Goal: Task Accomplishment & Management: Use online tool/utility

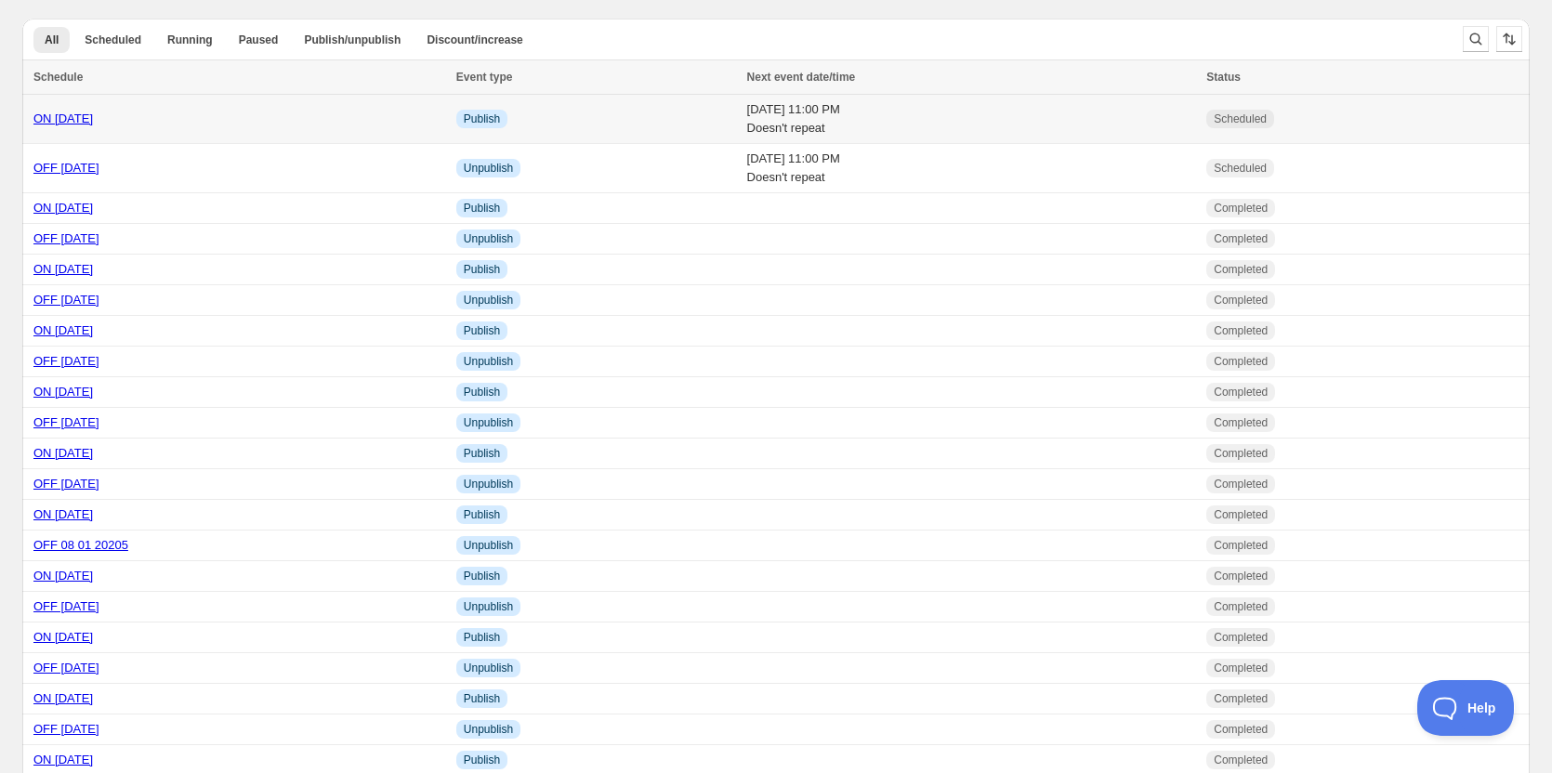
click at [60, 117] on link "ON [DATE]" at bounding box center [62, 119] width 59 height 14
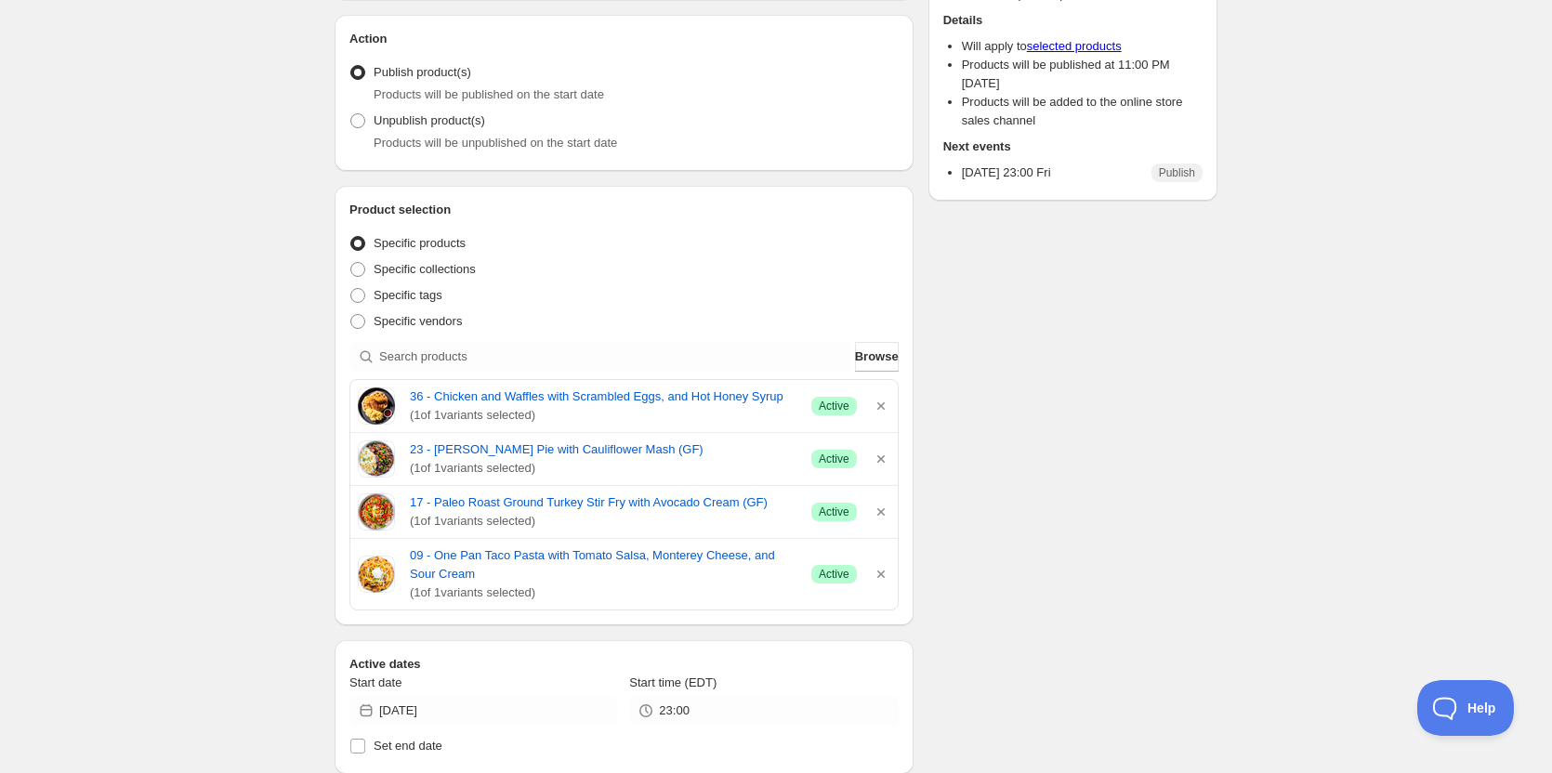
scroll to position [186, 0]
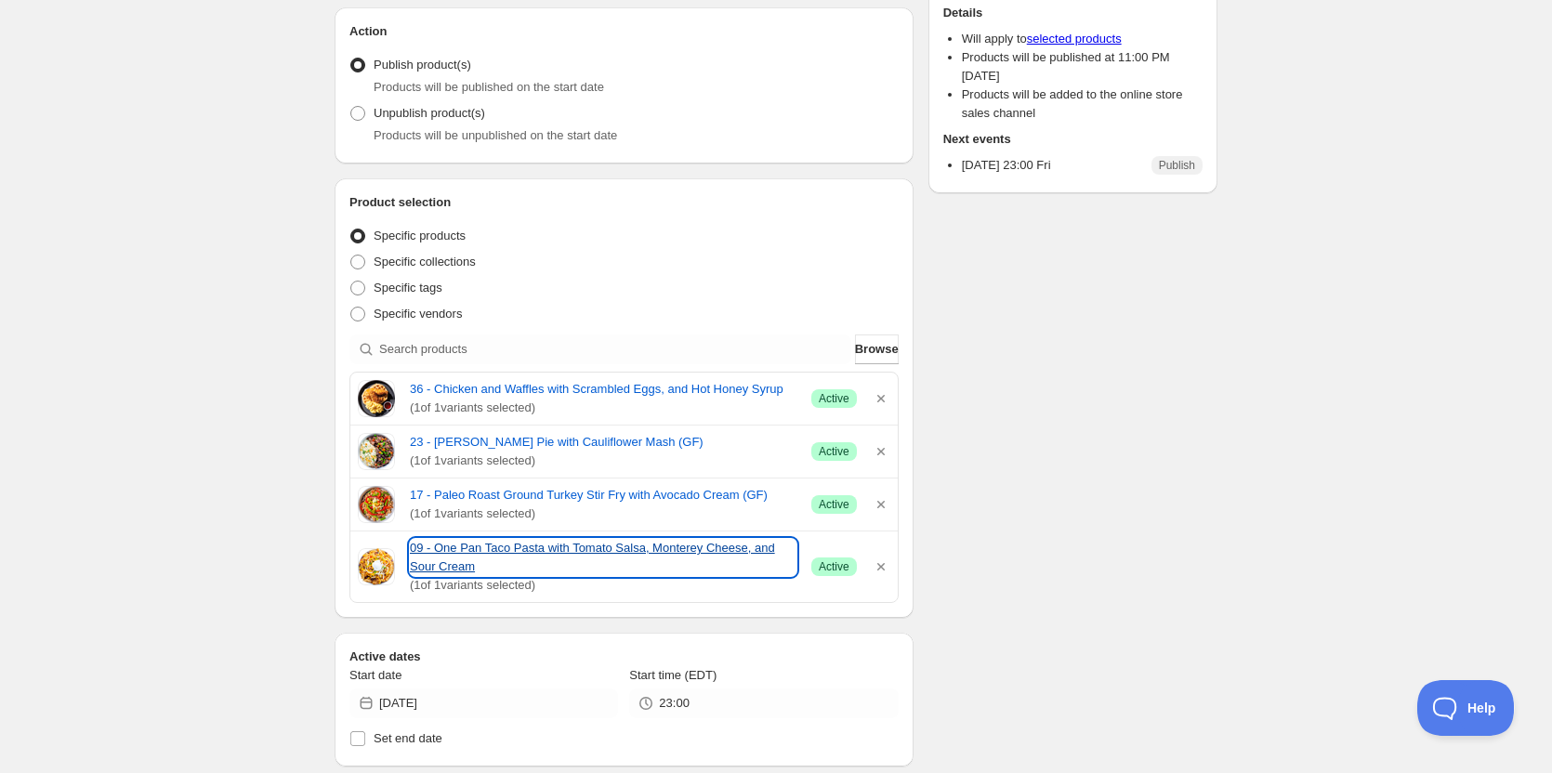
click at [536, 552] on link "09 - One Pan Taco Pasta with Tomato Salsa, Monterey Cheese, and Sour Cream" at bounding box center [603, 557] width 387 height 37
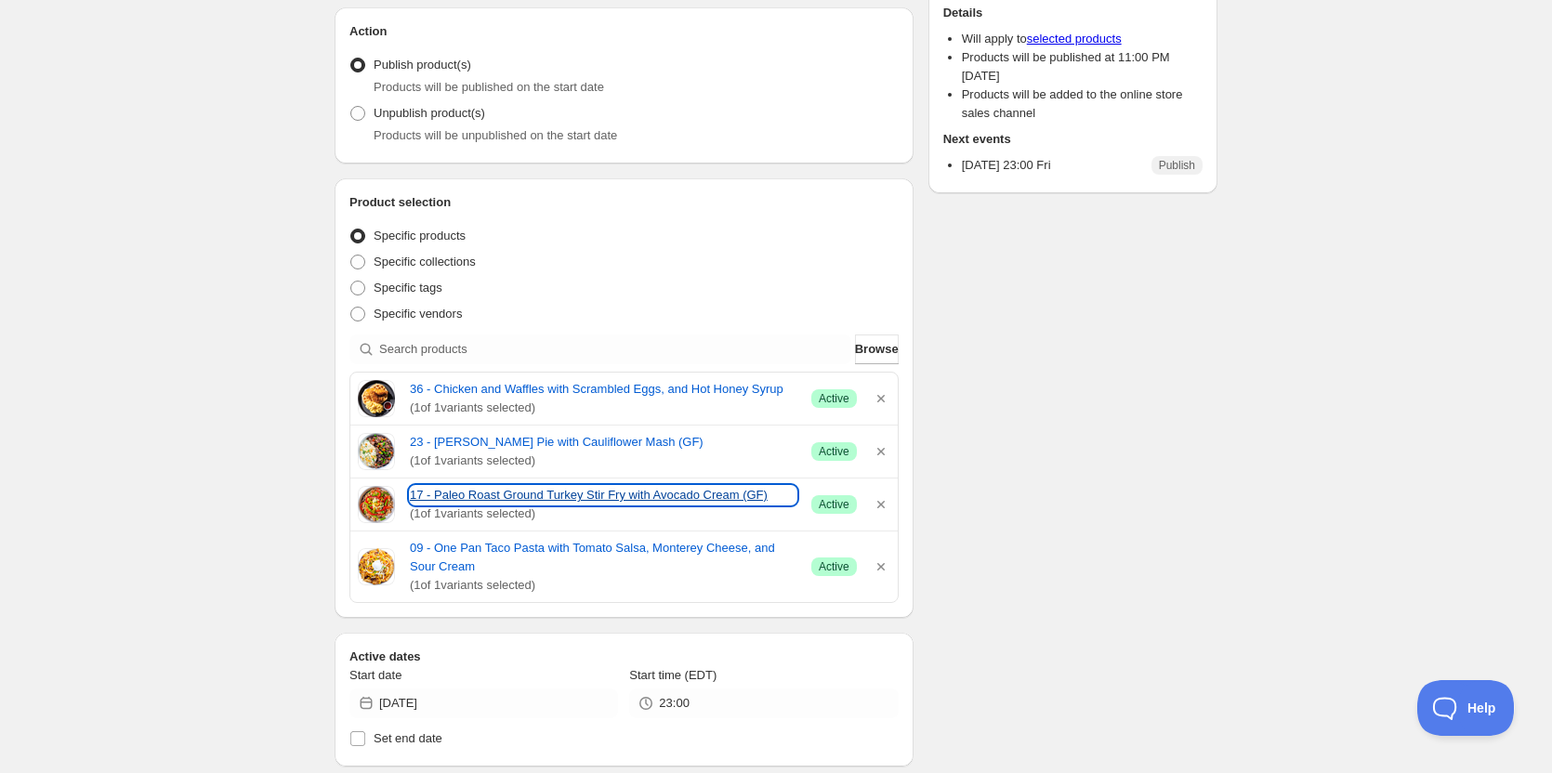
click at [458, 488] on link "17 - Paleo Roast Ground Turkey Stir Fry with Avocado Cream (GF)" at bounding box center [603, 495] width 387 height 19
click at [558, 493] on link "17 - Paleo Roast Ground Turkey Stir Fry with Avocado Cream (GF)" at bounding box center [603, 495] width 387 height 19
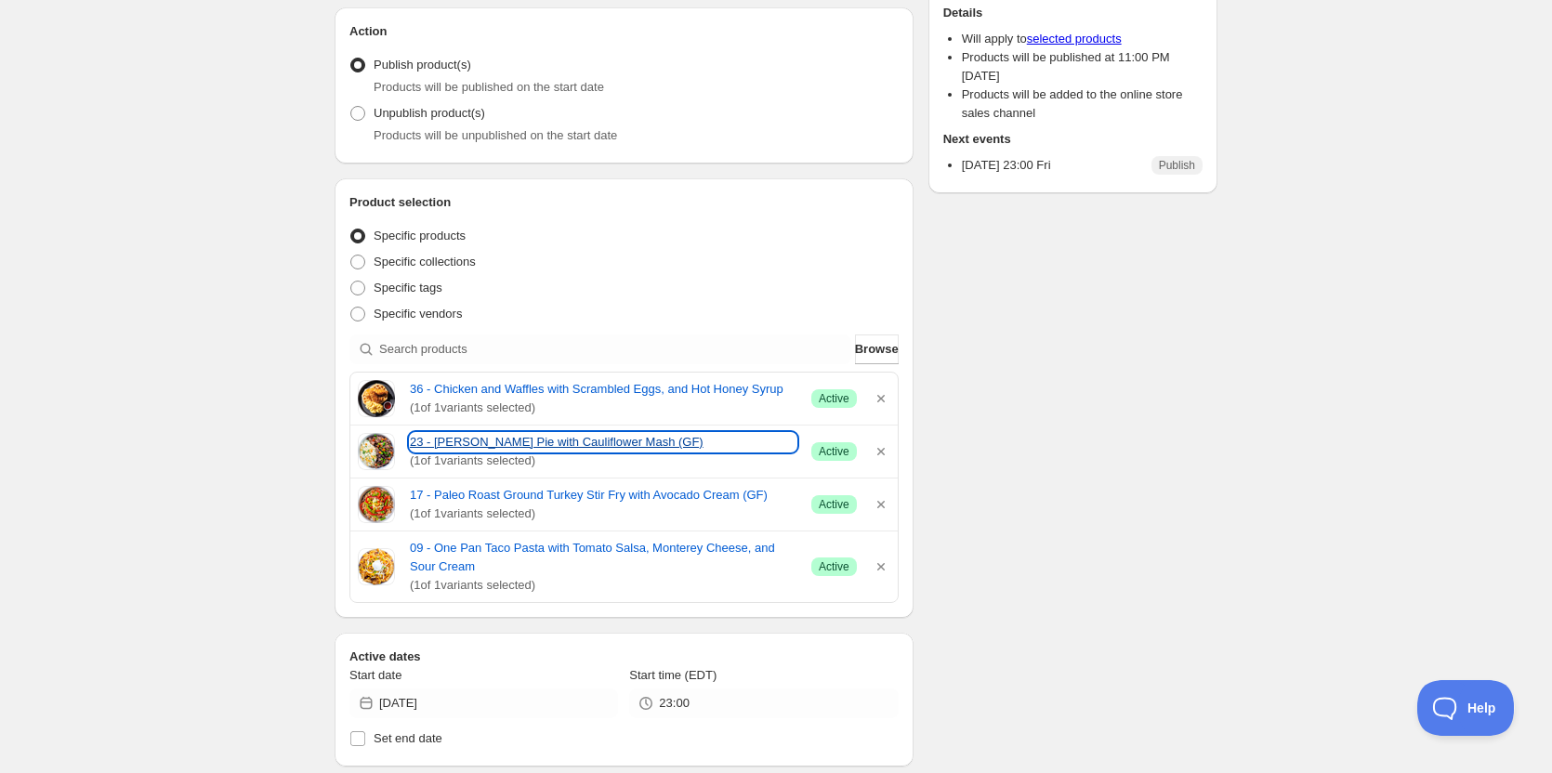
click at [487, 445] on link "23 - [PERSON_NAME] Pie with Cauliflower Mash (GF)" at bounding box center [603, 442] width 387 height 19
click at [597, 440] on link "23 - [PERSON_NAME] Pie with Cauliflower Mash (GF)" at bounding box center [603, 442] width 387 height 19
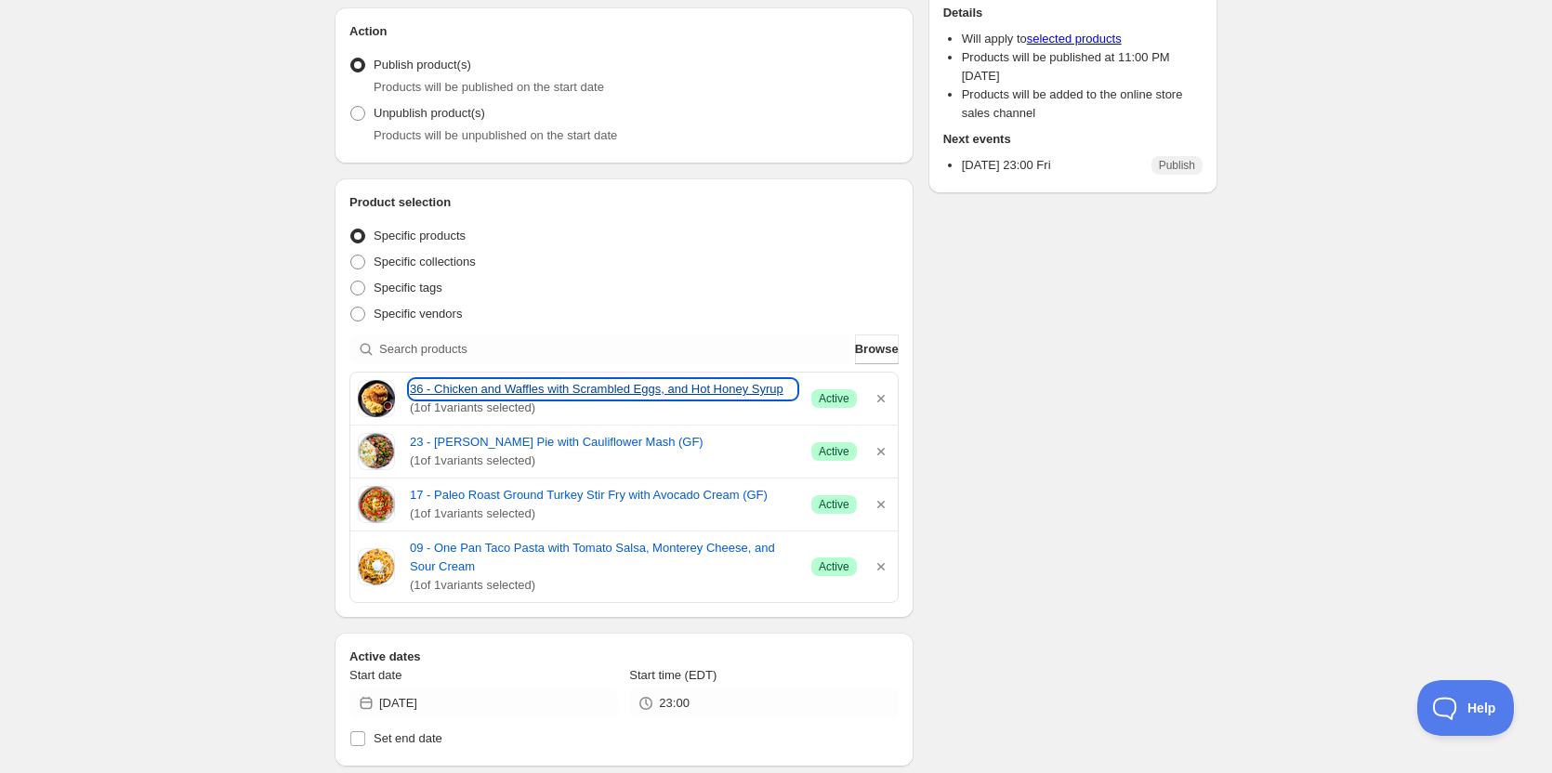
click at [480, 397] on link "36 - Chicken and Waffles with Scrambled Eggs, and Hot Honey Syrup" at bounding box center [603, 389] width 387 height 19
click at [219, 231] on div "ON [DATE]. This page is ready ON [DATE] Scheduled Duplicate Activate Deactivate…" at bounding box center [776, 617] width 1552 height 1607
